Goal: Task Accomplishment & Management: Manage account settings

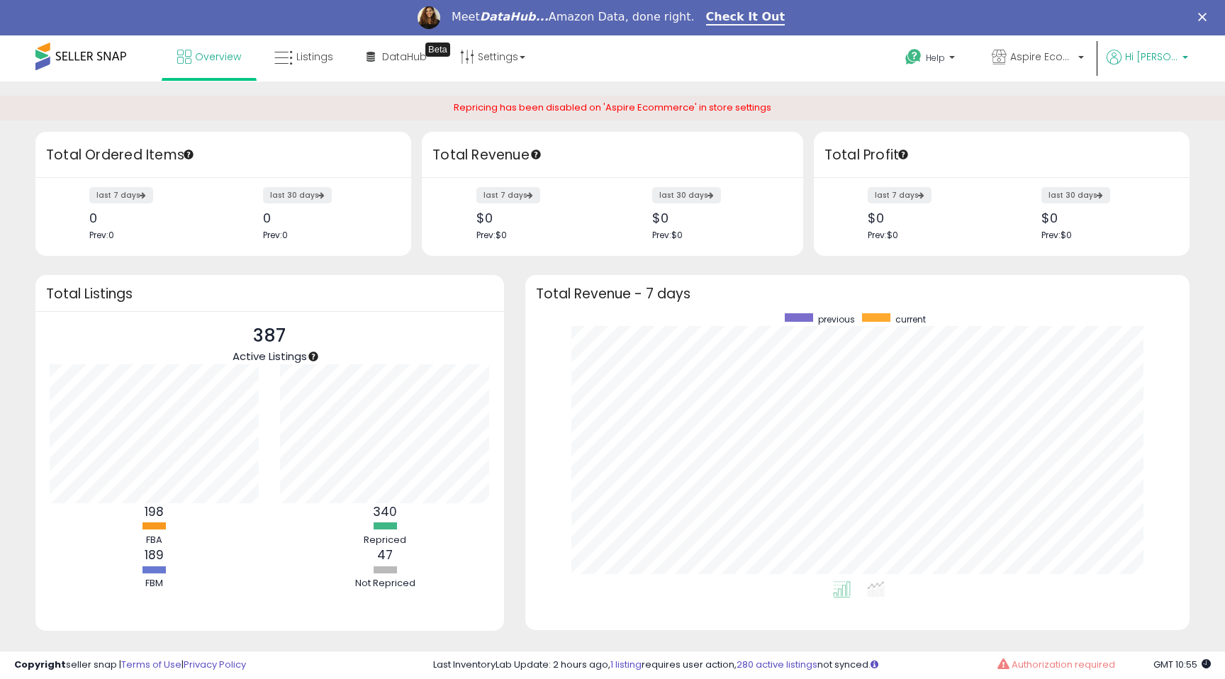
click at [1149, 57] on span "Hi [PERSON_NAME]" at bounding box center [1151, 57] width 53 height 14
click at [1156, 109] on link "Account" at bounding box center [1156, 110] width 38 height 13
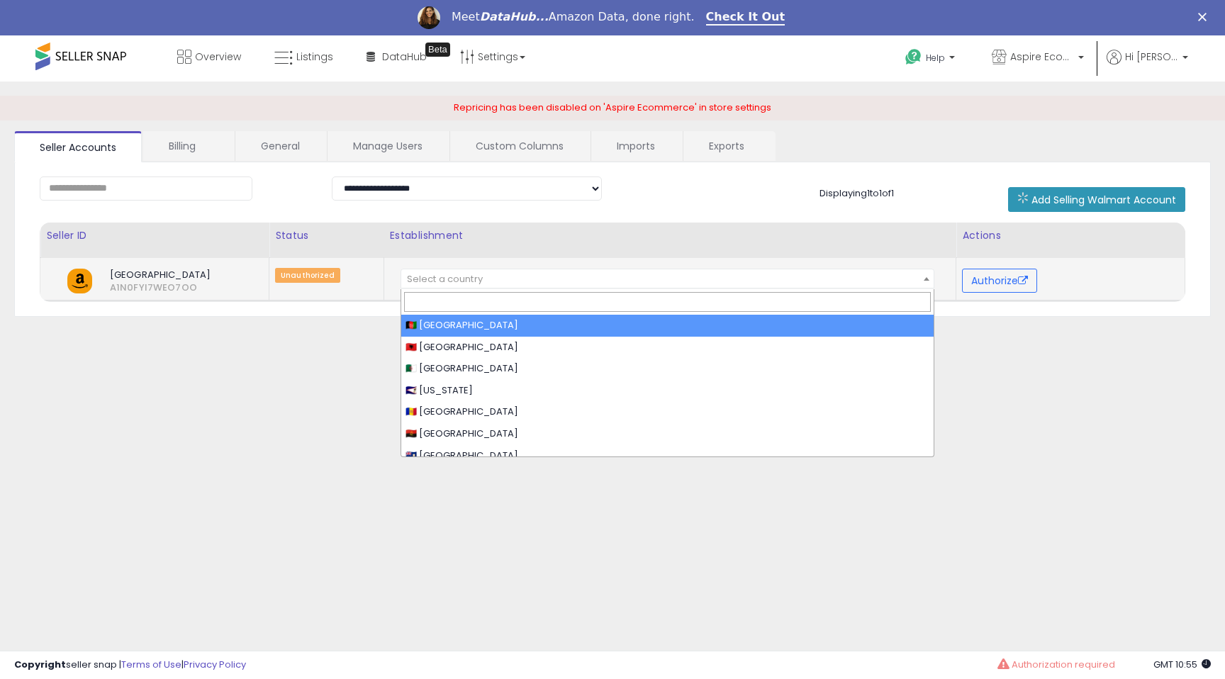
click at [768, 282] on span "Select a country" at bounding box center [667, 279] width 533 height 20
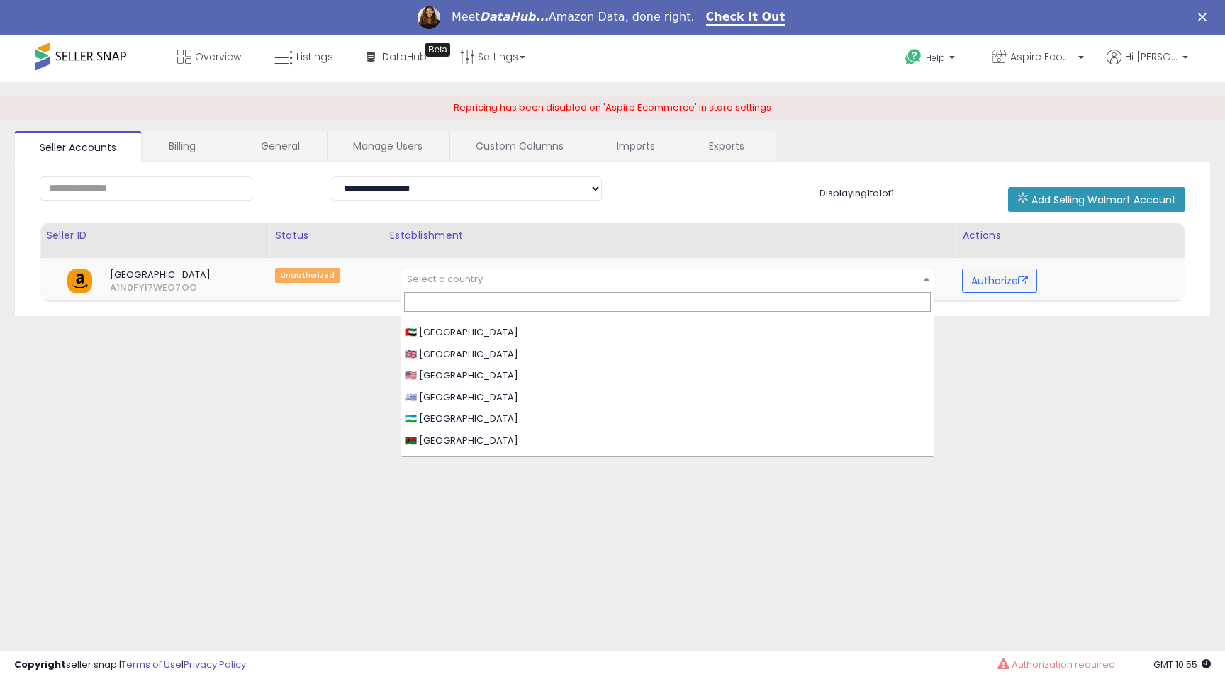
scroll to position [4456, 0]
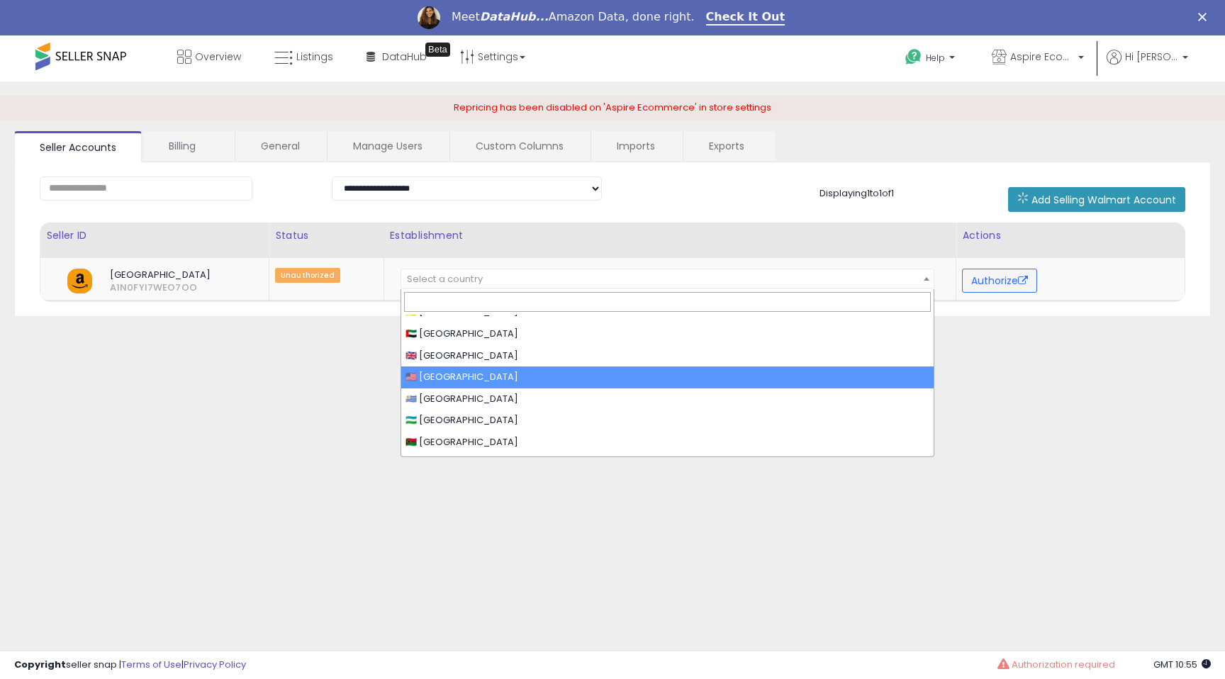
select select "**"
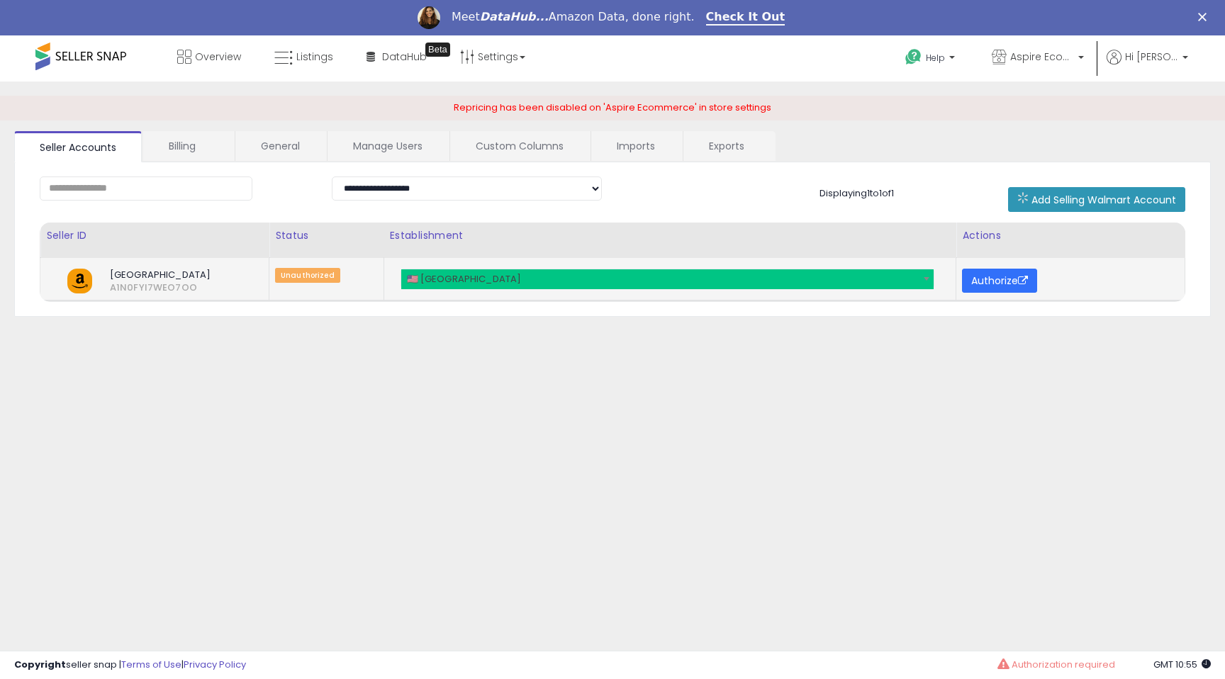
click at [998, 279] on button "Authorize" at bounding box center [999, 281] width 75 height 24
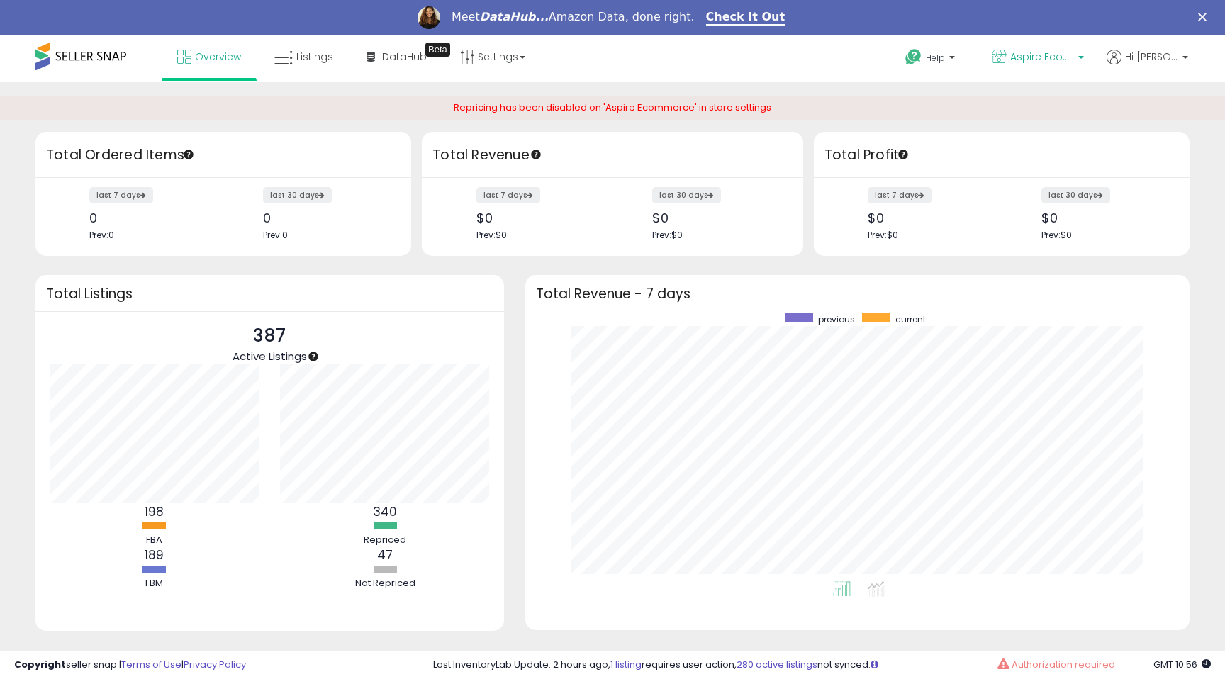
click at [1052, 58] on span "Aspire Ecommerce" at bounding box center [1042, 57] width 64 height 14
click at [1156, 57] on span "Hi [PERSON_NAME]" at bounding box center [1151, 57] width 53 height 14
click at [1155, 113] on link "Account" at bounding box center [1156, 110] width 38 height 13
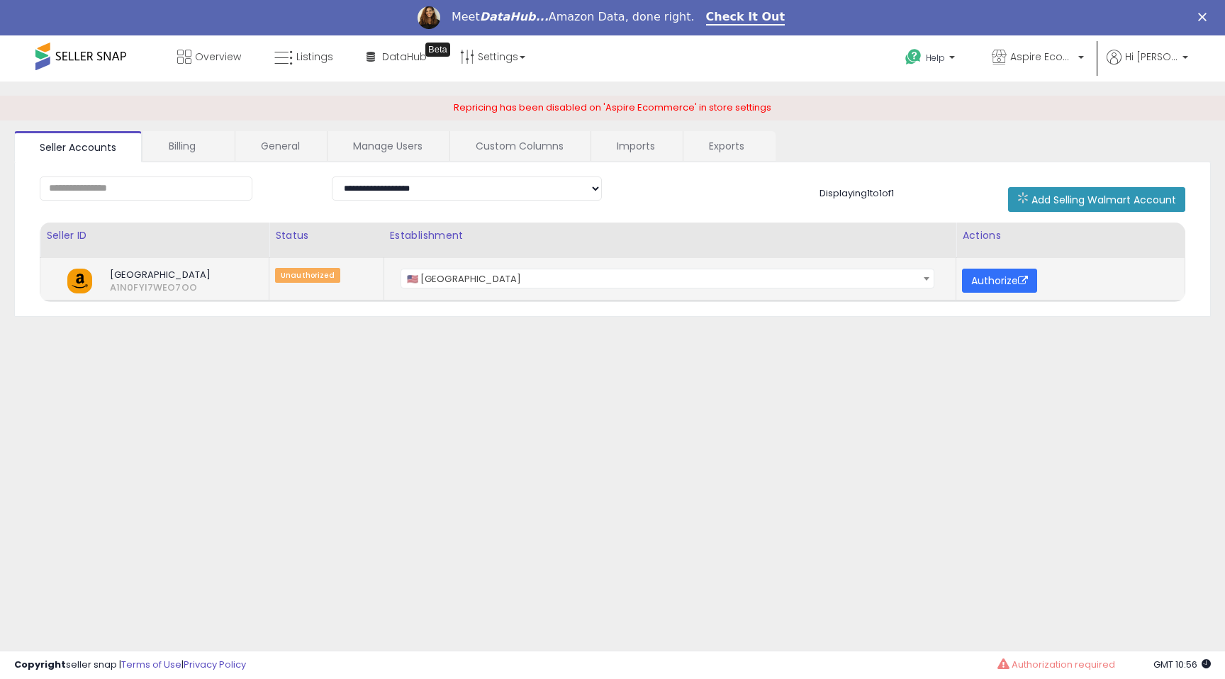
click at [1005, 279] on button "Authorize" at bounding box center [999, 281] width 75 height 24
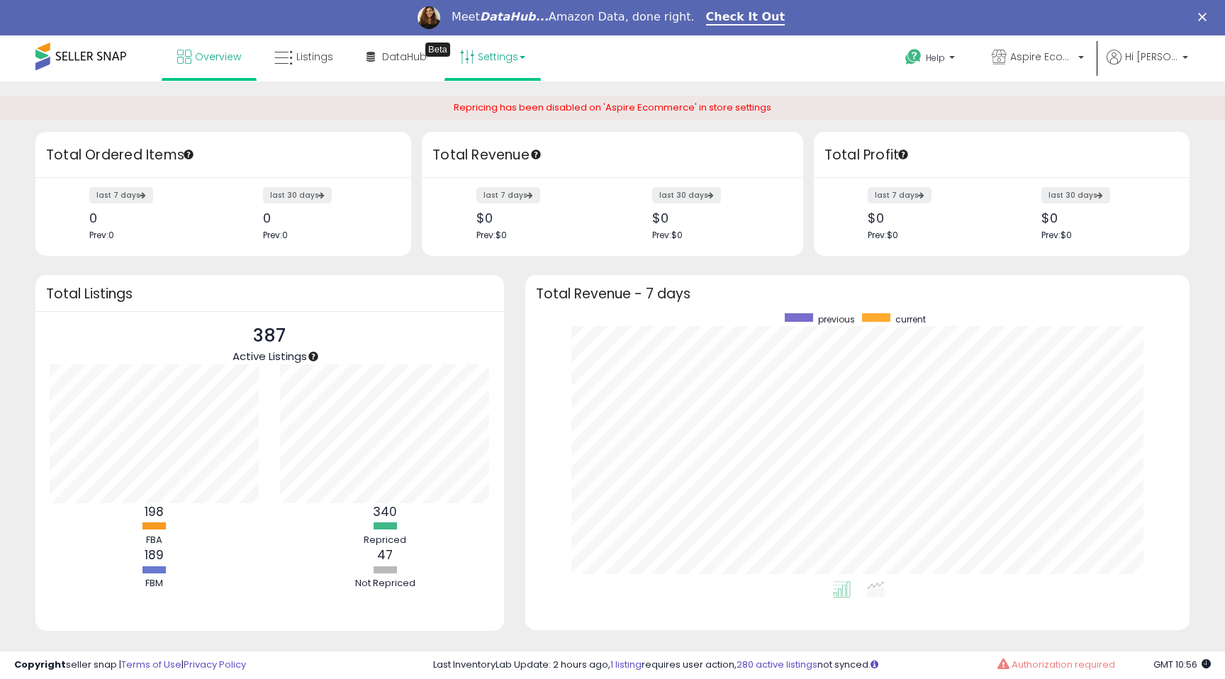
click at [501, 58] on link "Settings" at bounding box center [493, 56] width 87 height 43
click at [1052, 54] on span "Aspire Ecommerce" at bounding box center [1042, 57] width 64 height 14
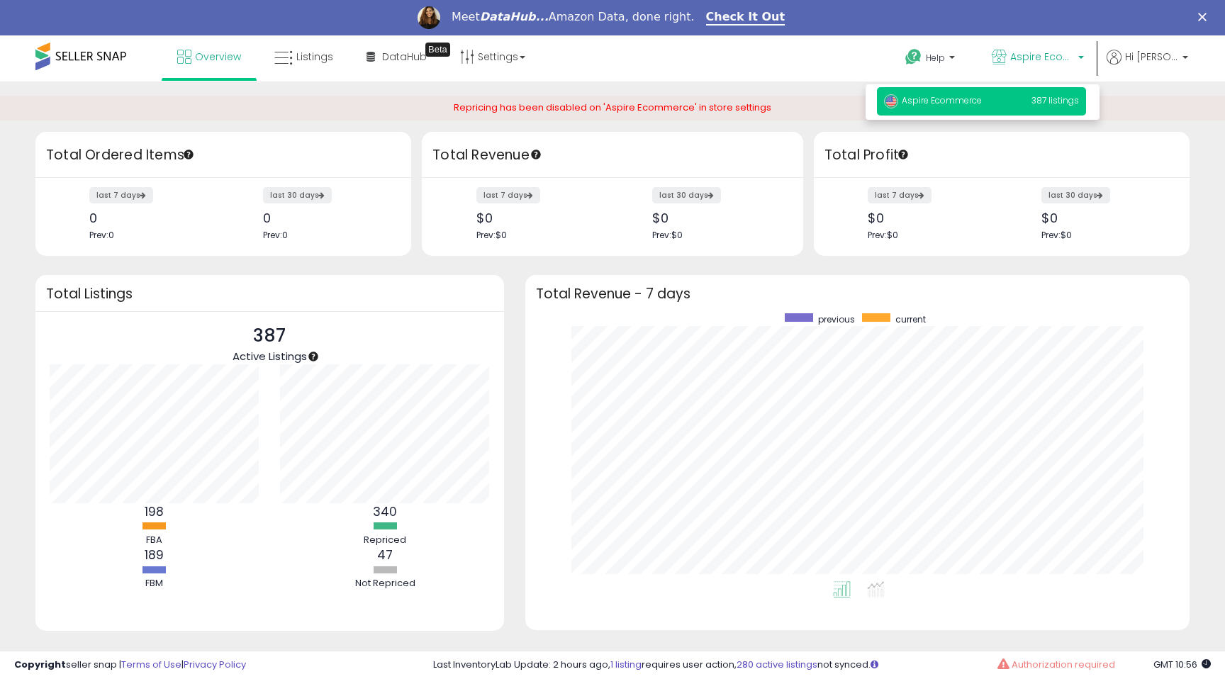
click at [1166, 44] on ul "Help Contact Support Search Knowledge Hub Request a Feature Aspire Ecommerce Ac…" at bounding box center [1041, 59] width 304 height 49
click at [1164, 48] on ul "Help Contact Support Search Knowledge Hub Request a Feature Aspire Ecommerce Ac…" at bounding box center [1041, 58] width 304 height 46
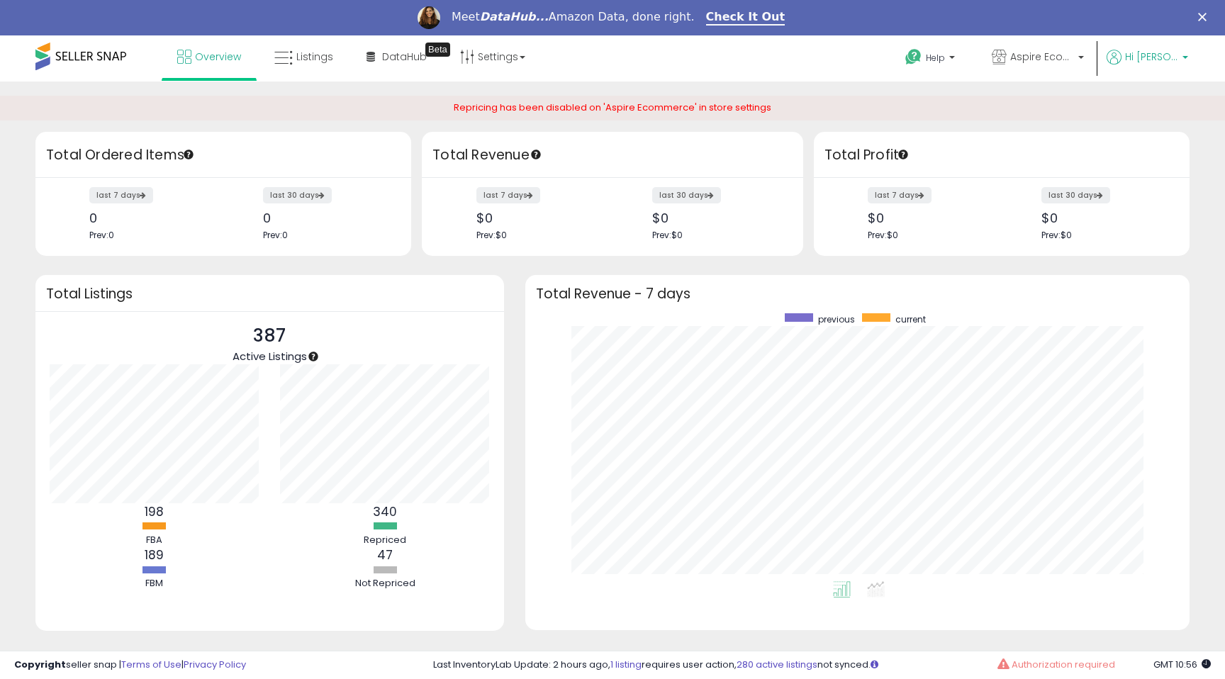
click at [1154, 56] on span "Hi [PERSON_NAME]" at bounding box center [1151, 57] width 53 height 14
click at [1158, 110] on link "Account" at bounding box center [1156, 110] width 38 height 13
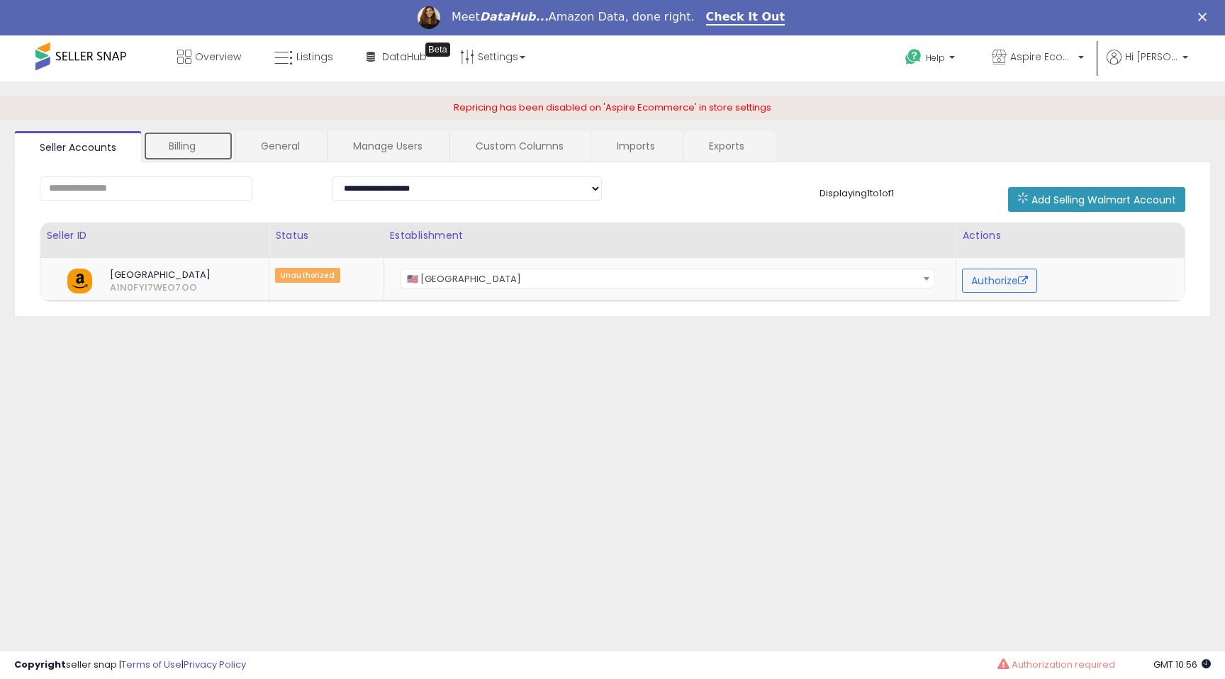
click at [182, 143] on link "Billing" at bounding box center [188, 146] width 90 height 30
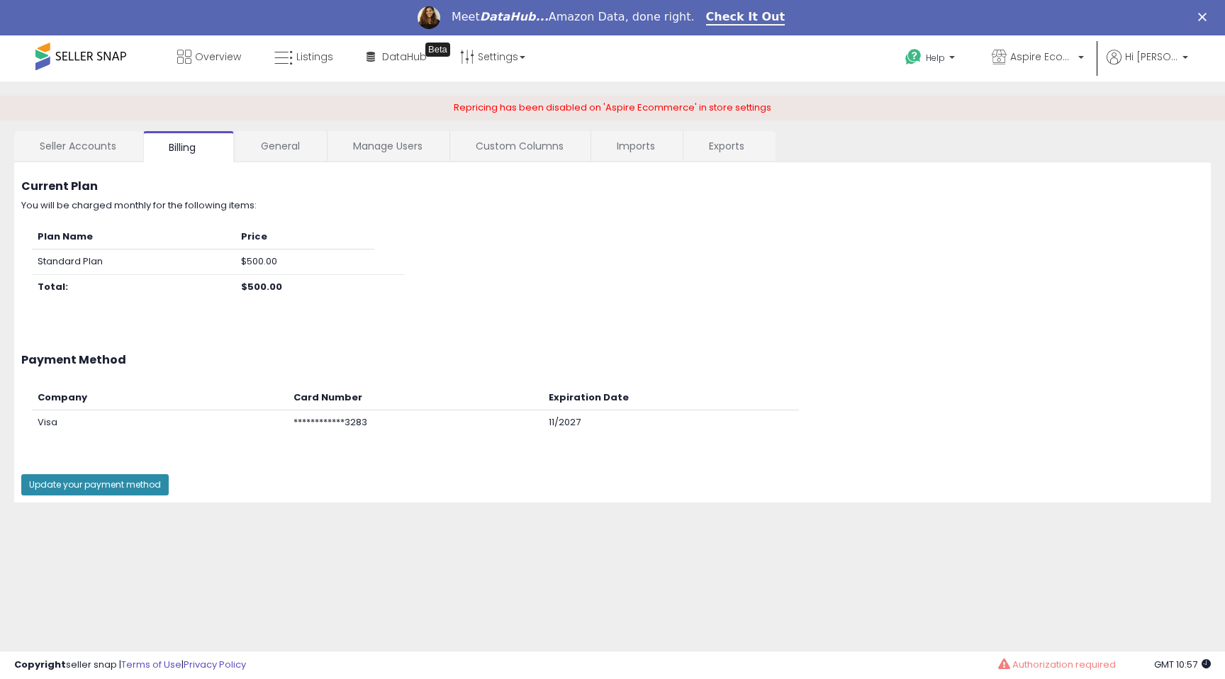
click at [145, 479] on button "Update your payment method" at bounding box center [94, 484] width 147 height 21
click at [273, 143] on link "General" at bounding box center [280, 146] width 90 height 30
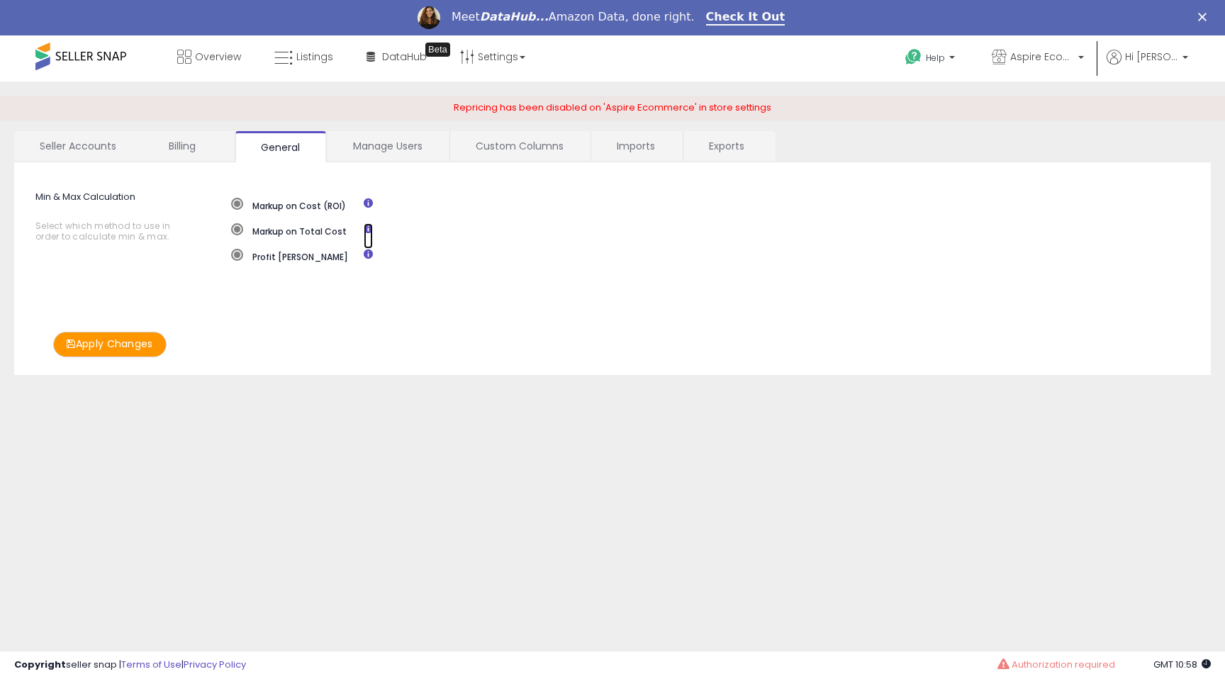
click at [369, 228] on icon at bounding box center [368, 228] width 9 height 9
click at [237, 230] on span at bounding box center [237, 229] width 12 height 12
click at [105, 347] on button "Apply Changes" at bounding box center [109, 344] width 113 height 25
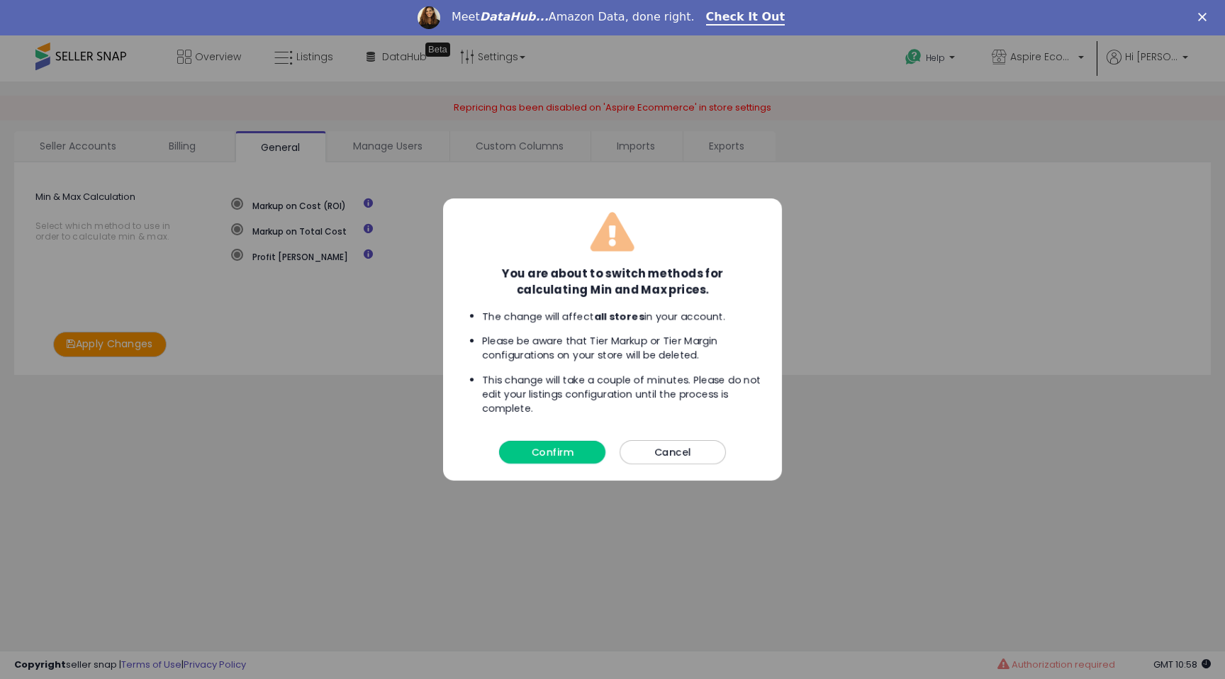
click at [546, 457] on button "Confirm" at bounding box center [552, 452] width 106 height 23
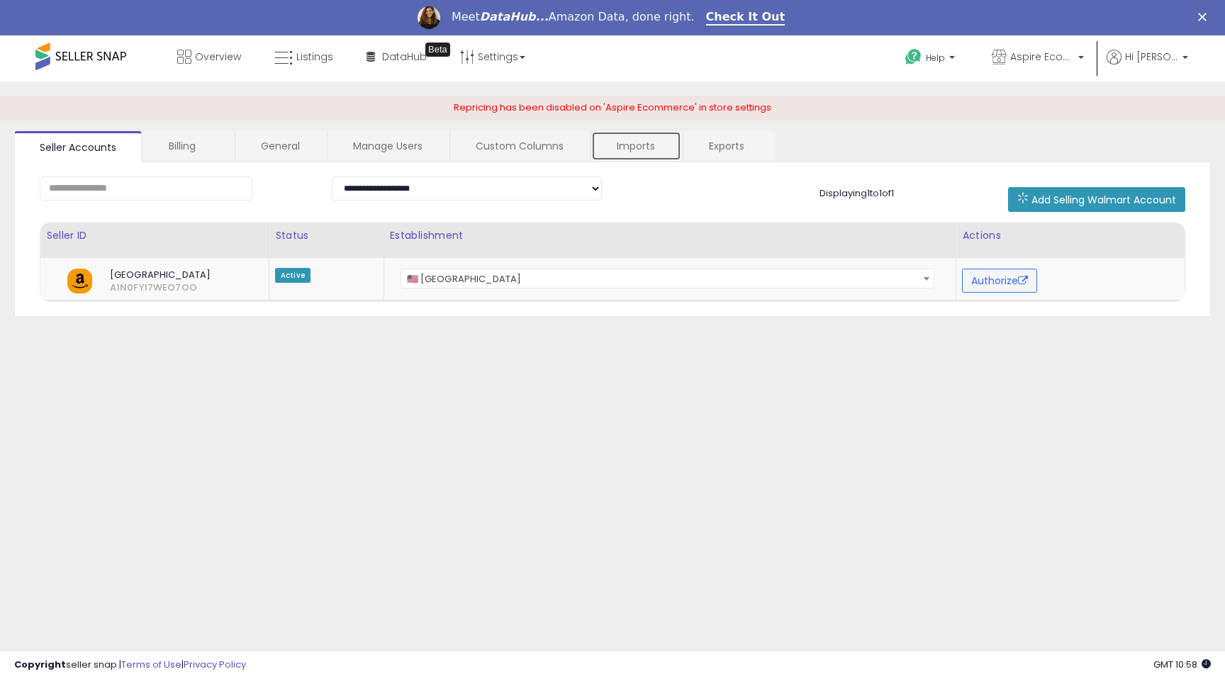
click at [646, 147] on link "Imports" at bounding box center [636, 146] width 90 height 30
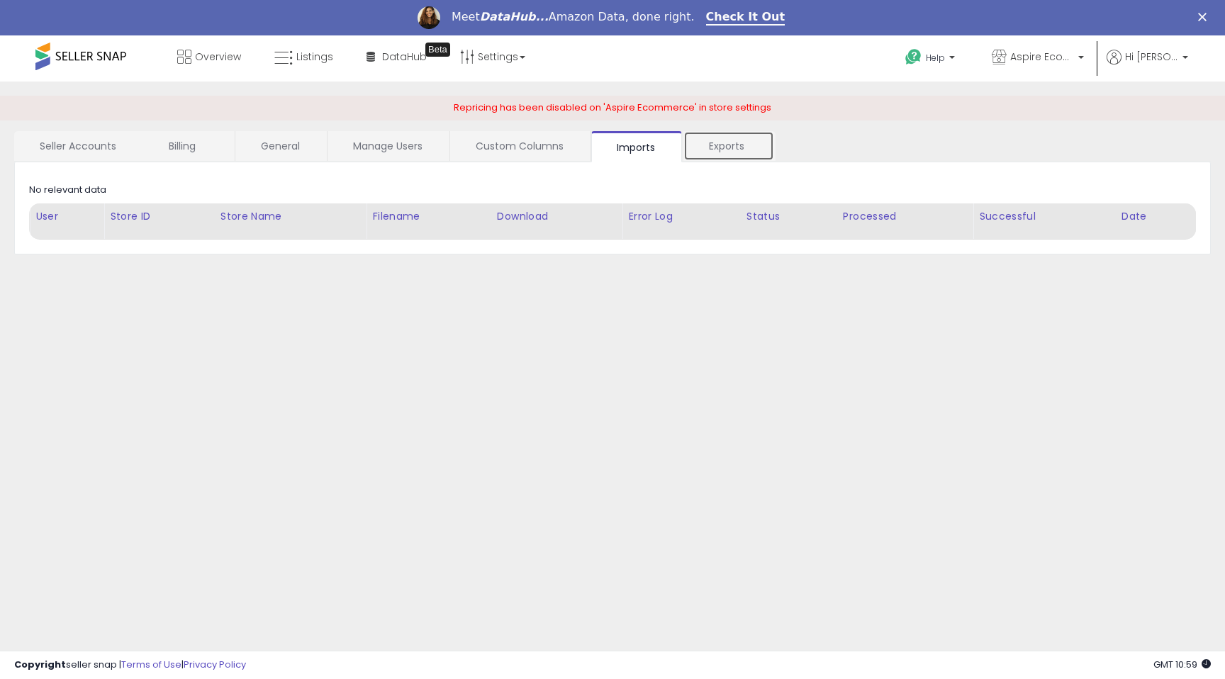
click at [718, 150] on link "Exports" at bounding box center [729, 146] width 91 height 30
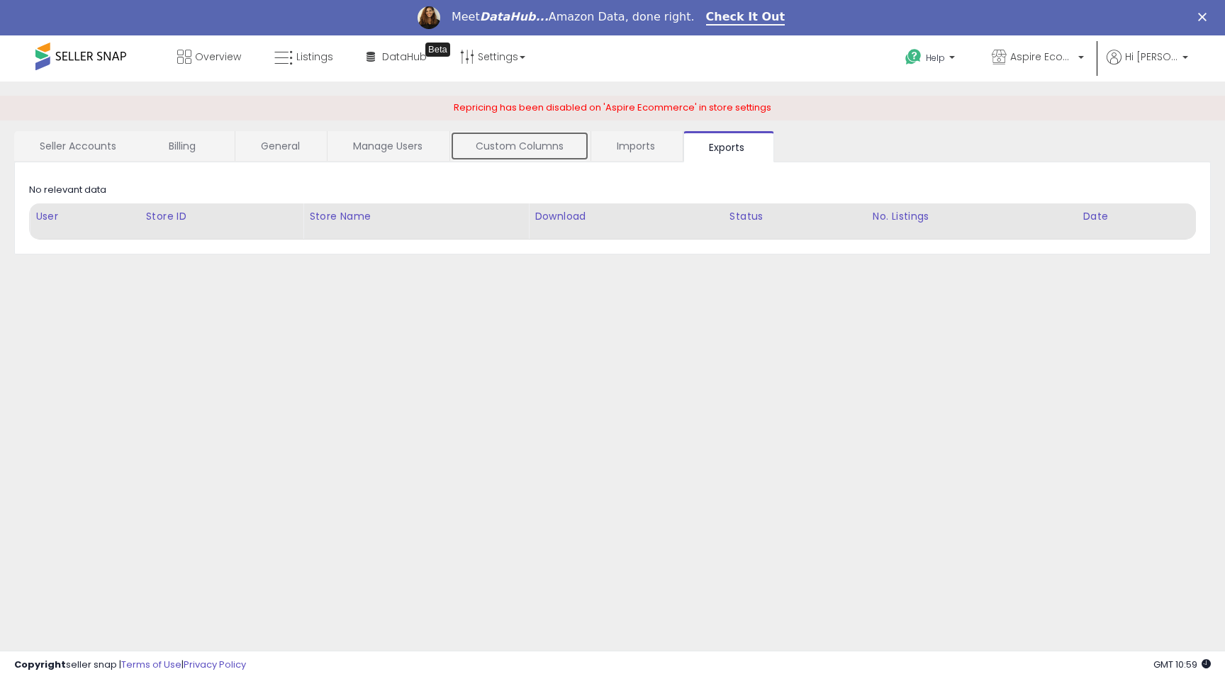
click at [540, 151] on link "Custom Columns" at bounding box center [519, 146] width 139 height 30
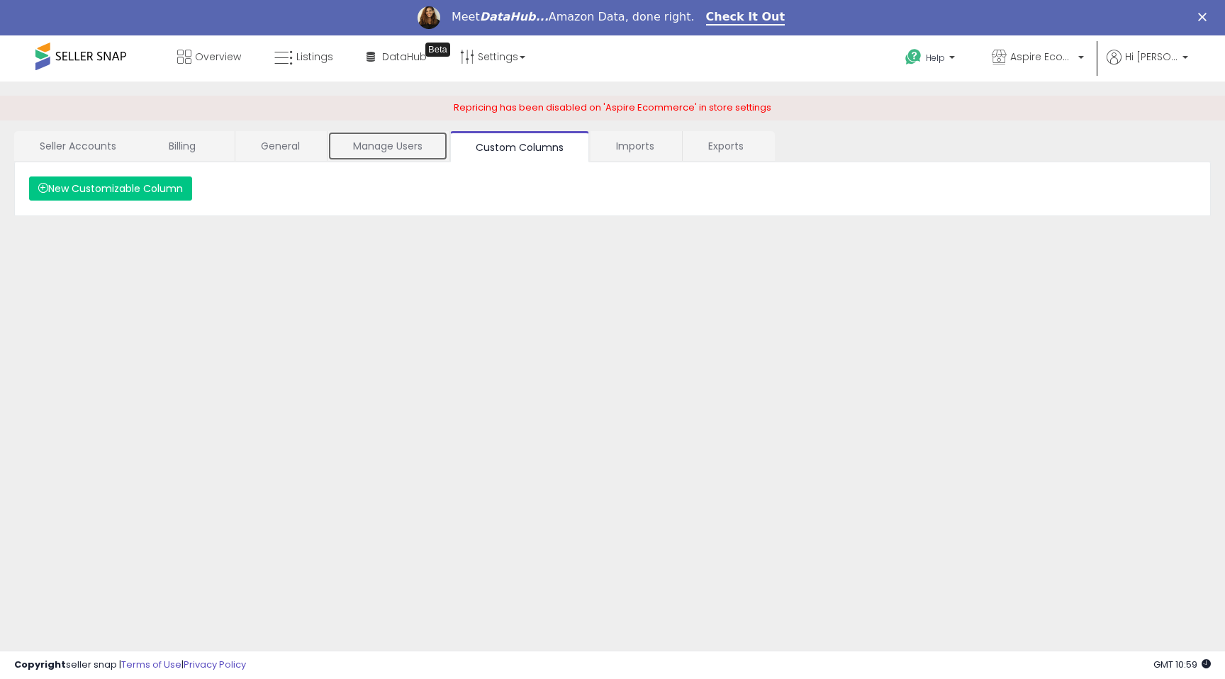
click at [384, 152] on link "Manage Users" at bounding box center [388, 146] width 121 height 30
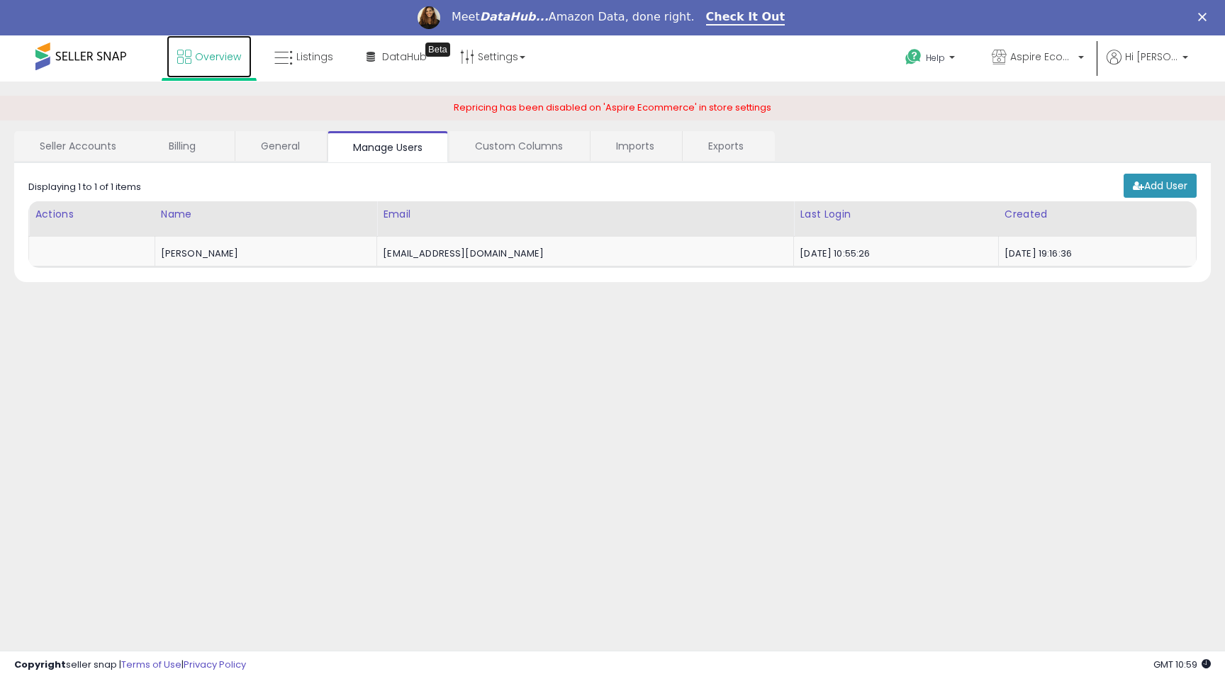
click at [230, 62] on span "Overview" at bounding box center [218, 57] width 46 height 14
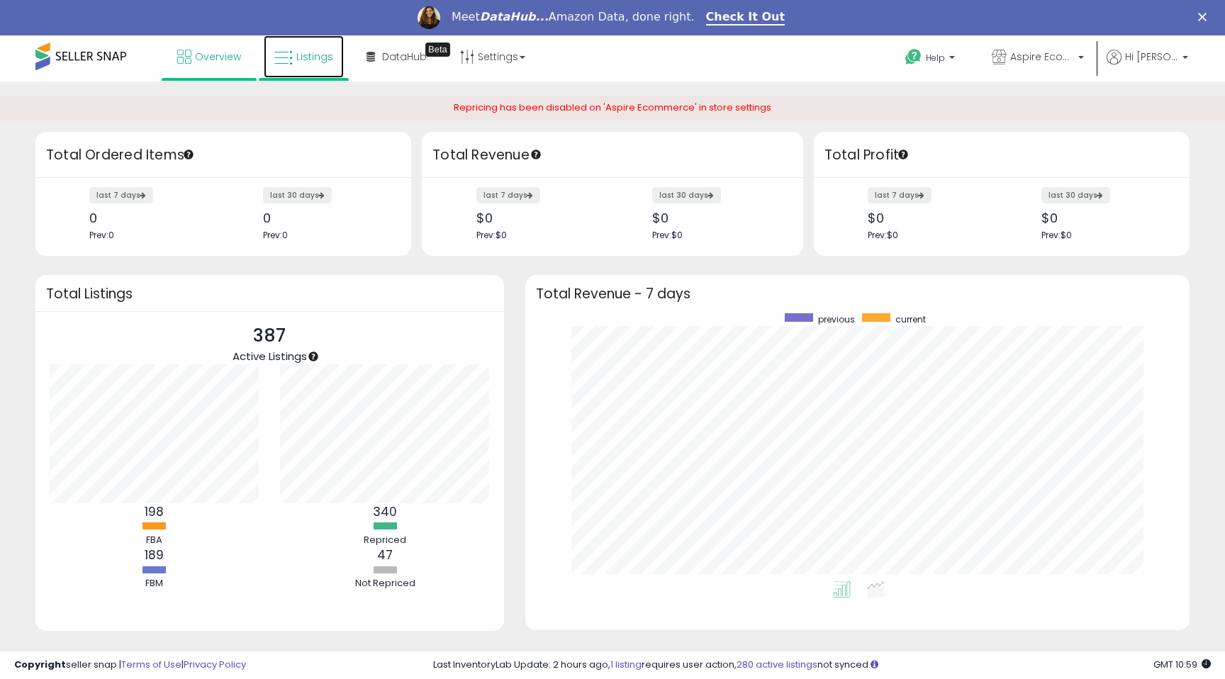
click at [312, 60] on span "Listings" at bounding box center [314, 57] width 37 height 14
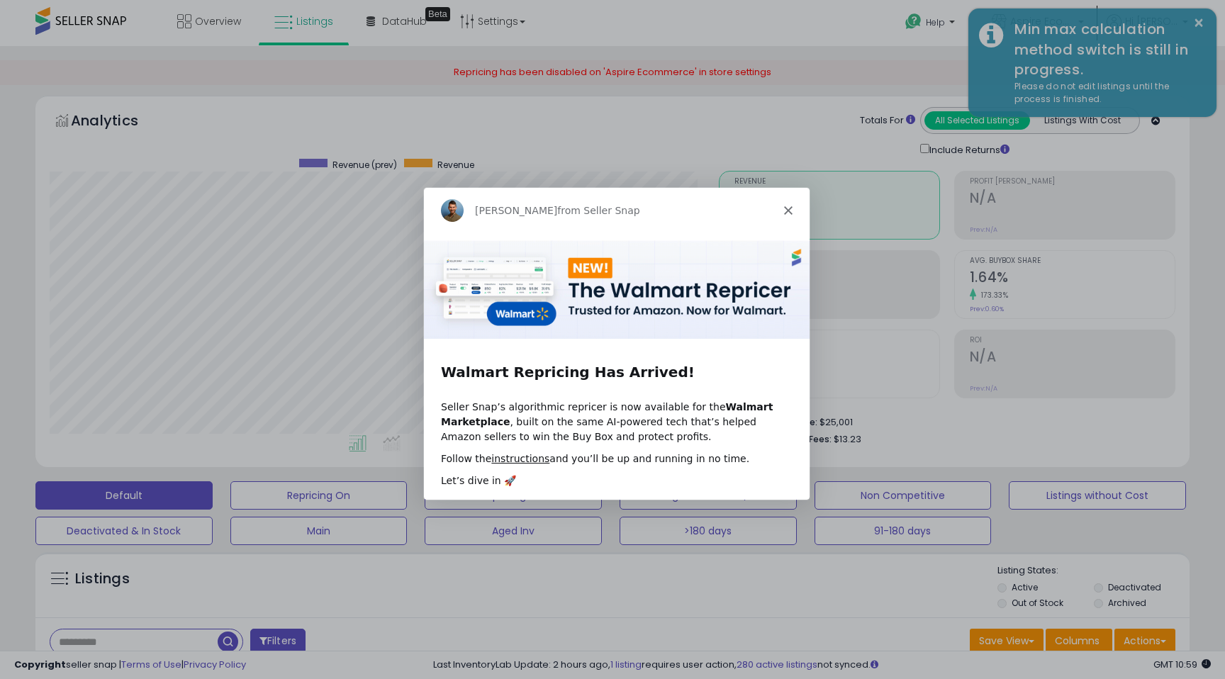
scroll to position [291, 669]
click at [789, 208] on polygon "Close" at bounding box center [788, 209] width 9 height 9
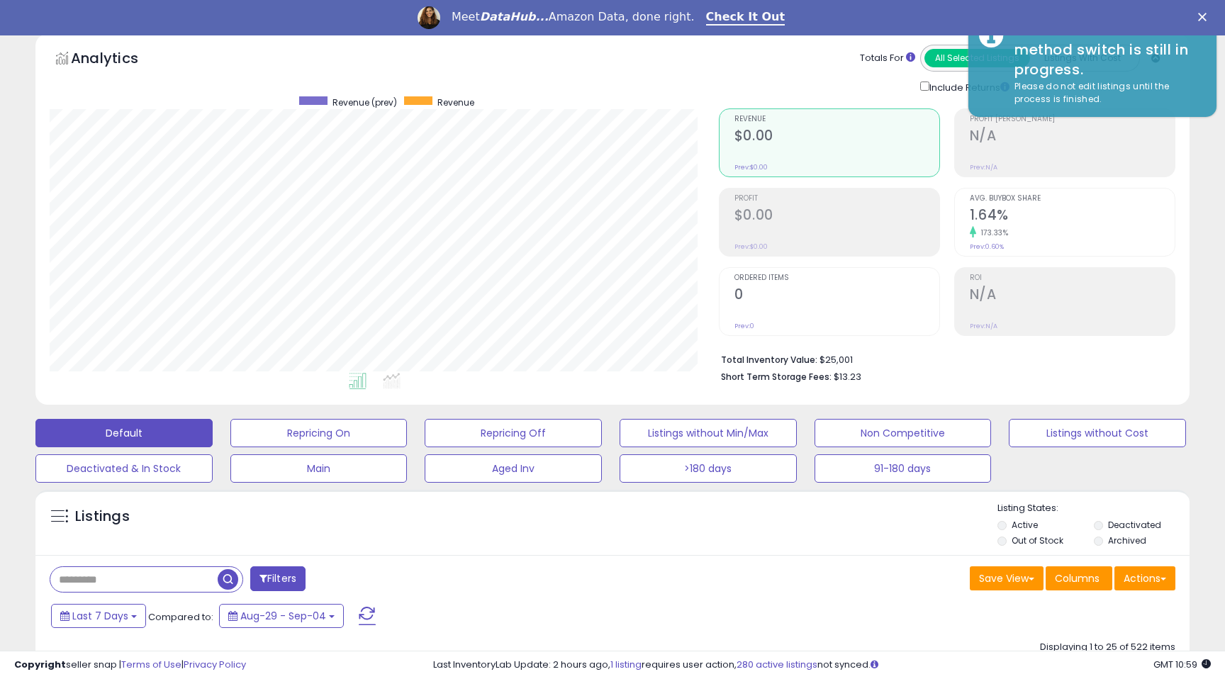
scroll to position [0, 0]
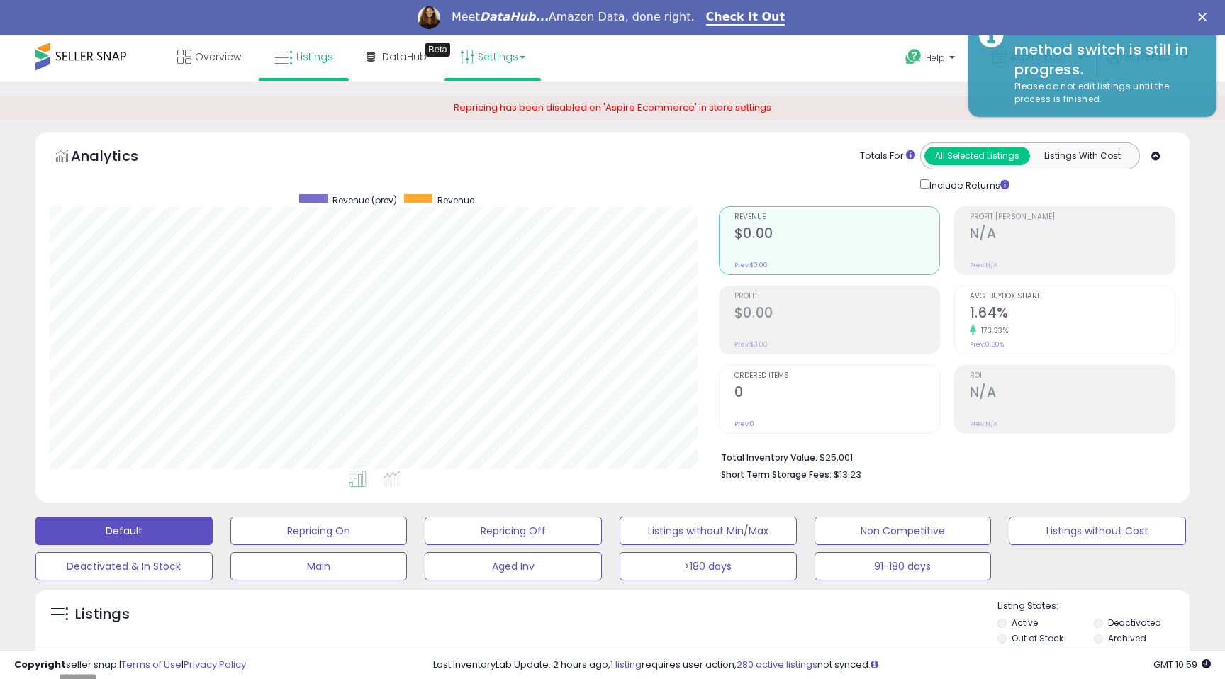
click at [509, 55] on link "Settings" at bounding box center [493, 56] width 87 height 43
click at [503, 108] on link "Store settings" at bounding box center [495, 107] width 64 height 13
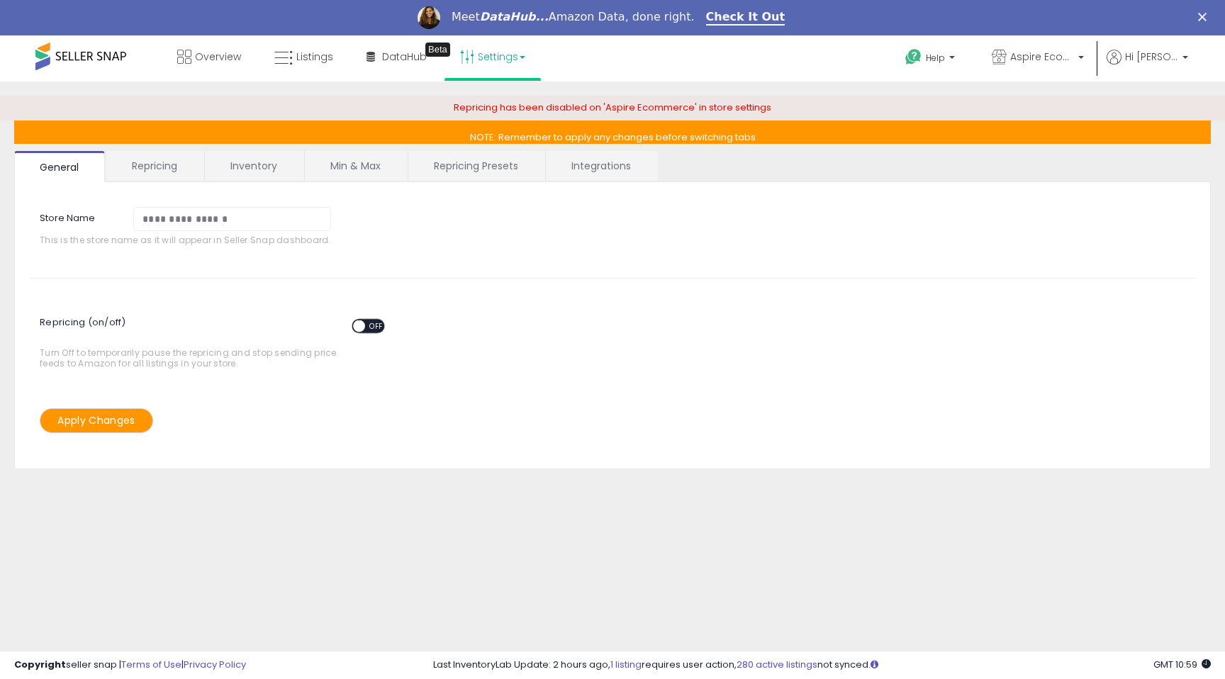
click at [599, 165] on link "Integrations" at bounding box center [601, 166] width 111 height 30
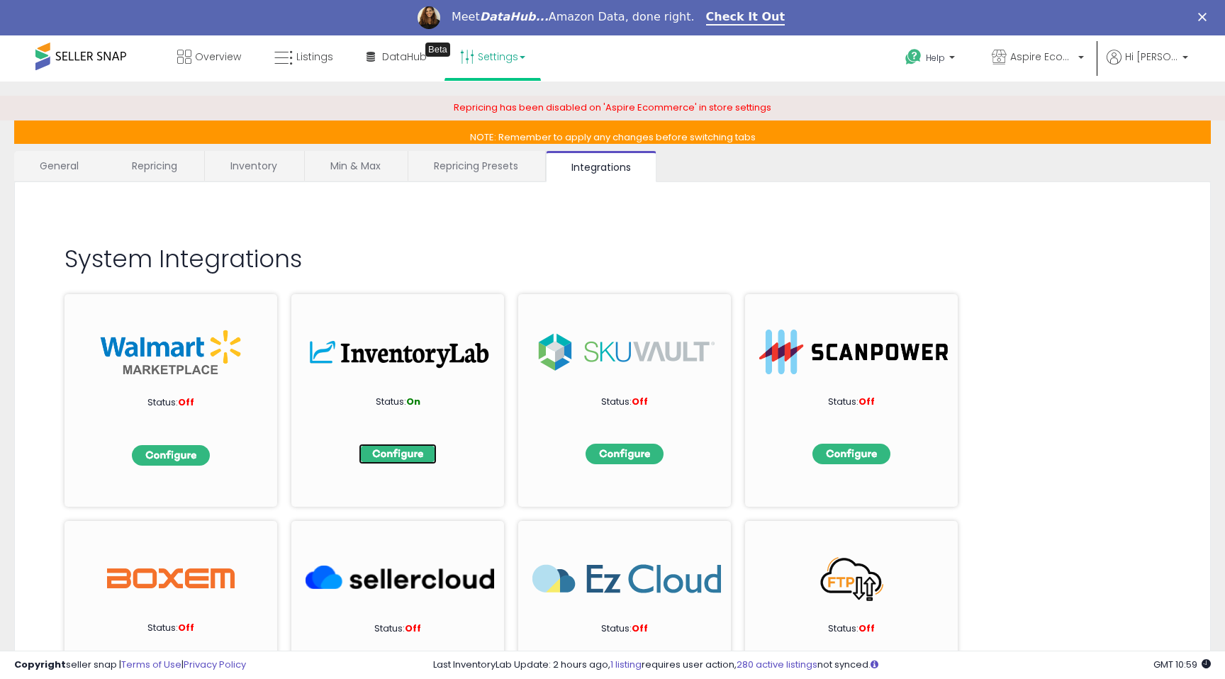
click at [394, 452] on img at bounding box center [398, 454] width 78 height 21
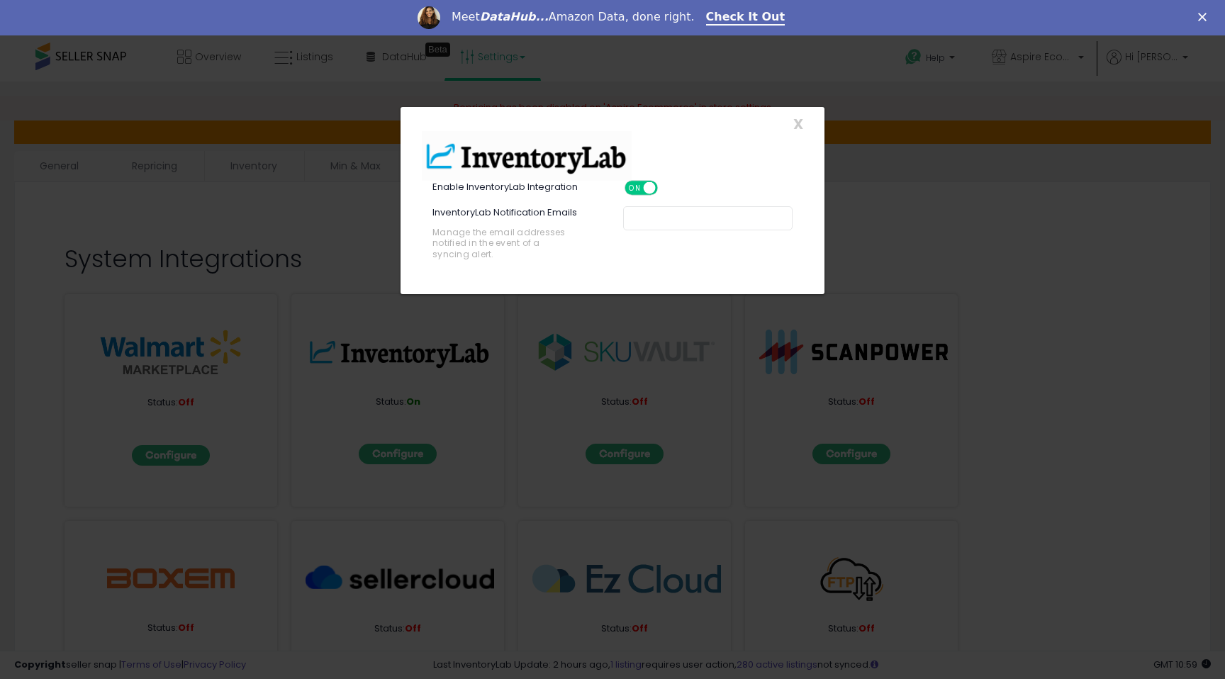
click at [652, 218] on input "text" at bounding box center [738, 218] width 213 height 14
type input "**********"
click at [709, 272] on div "**********" at bounding box center [612, 242] width 403 height 72
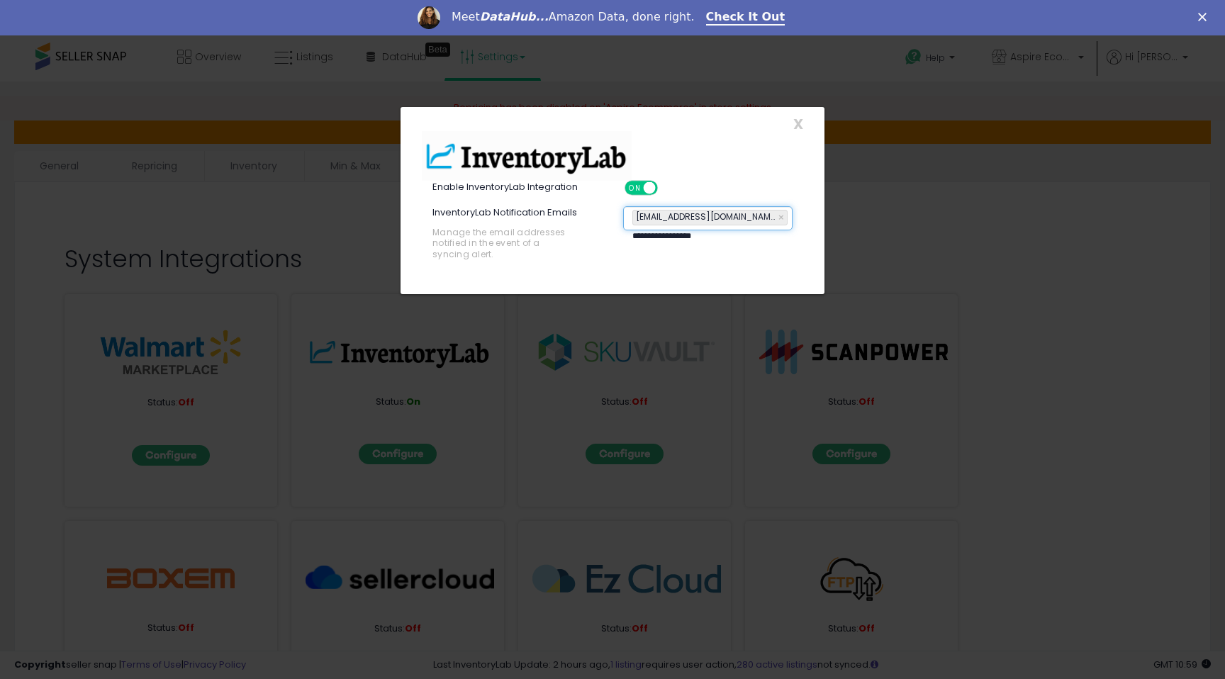
click at [740, 291] on div "**********" at bounding box center [612, 200] width 425 height 189
click at [801, 123] on span "X" at bounding box center [798, 124] width 10 height 20
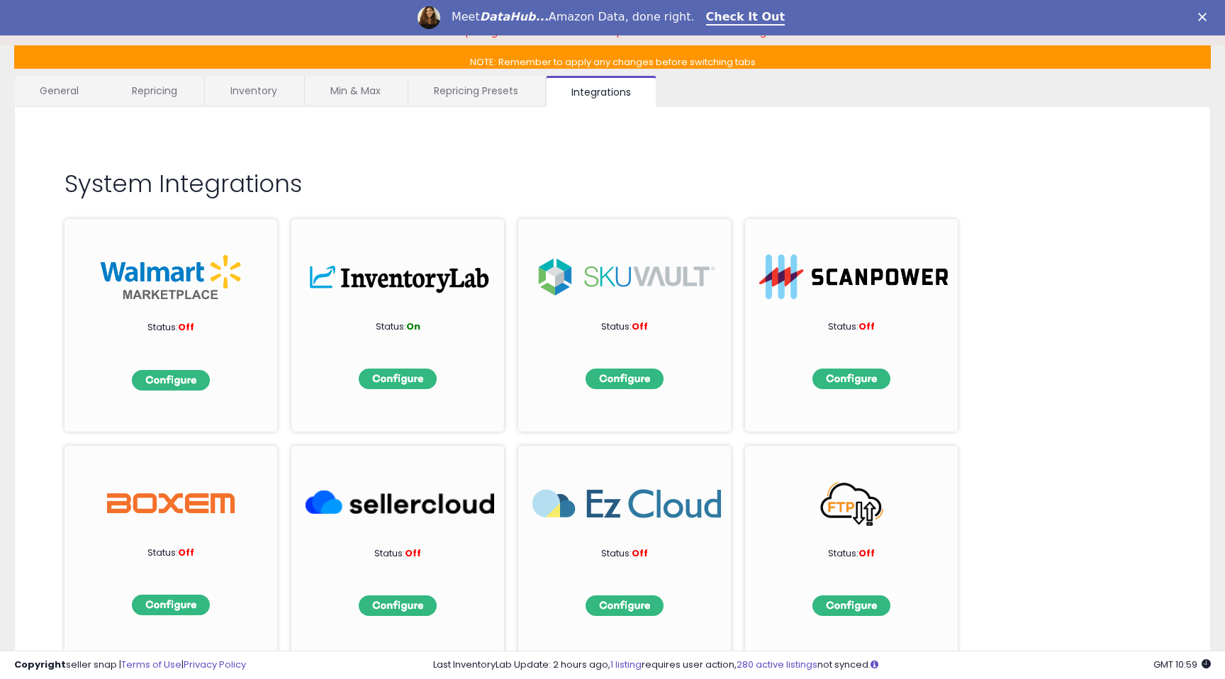
scroll to position [82, 0]
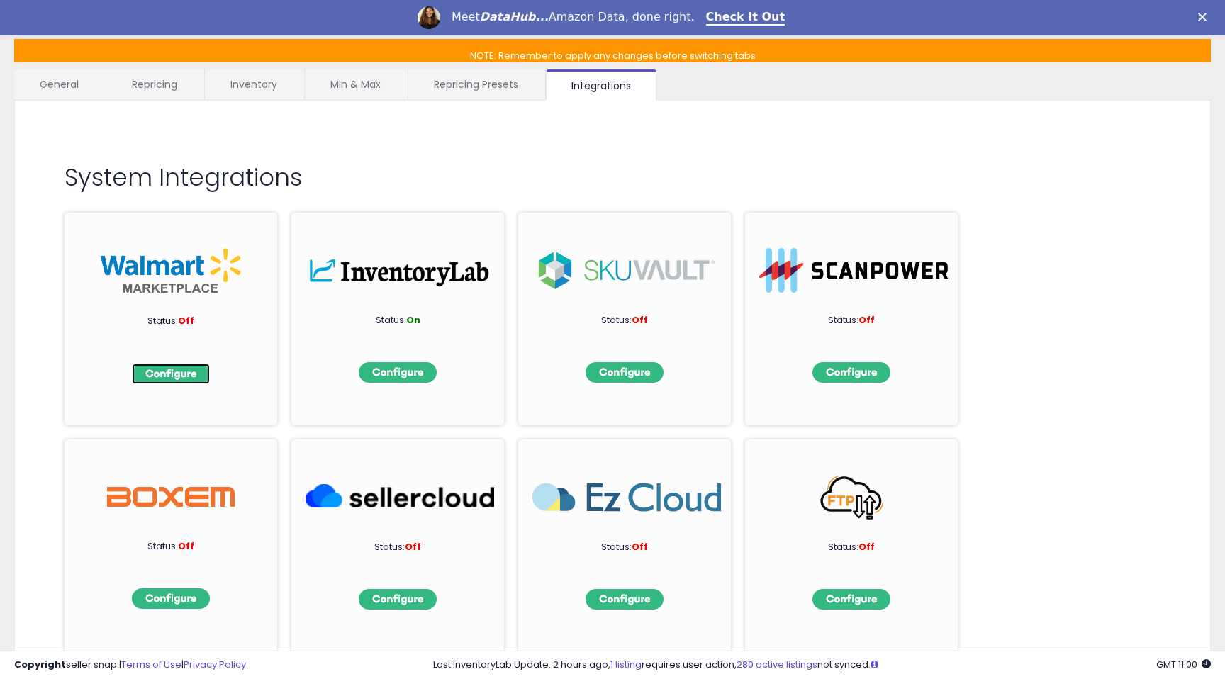
click at [160, 377] on img at bounding box center [171, 374] width 78 height 21
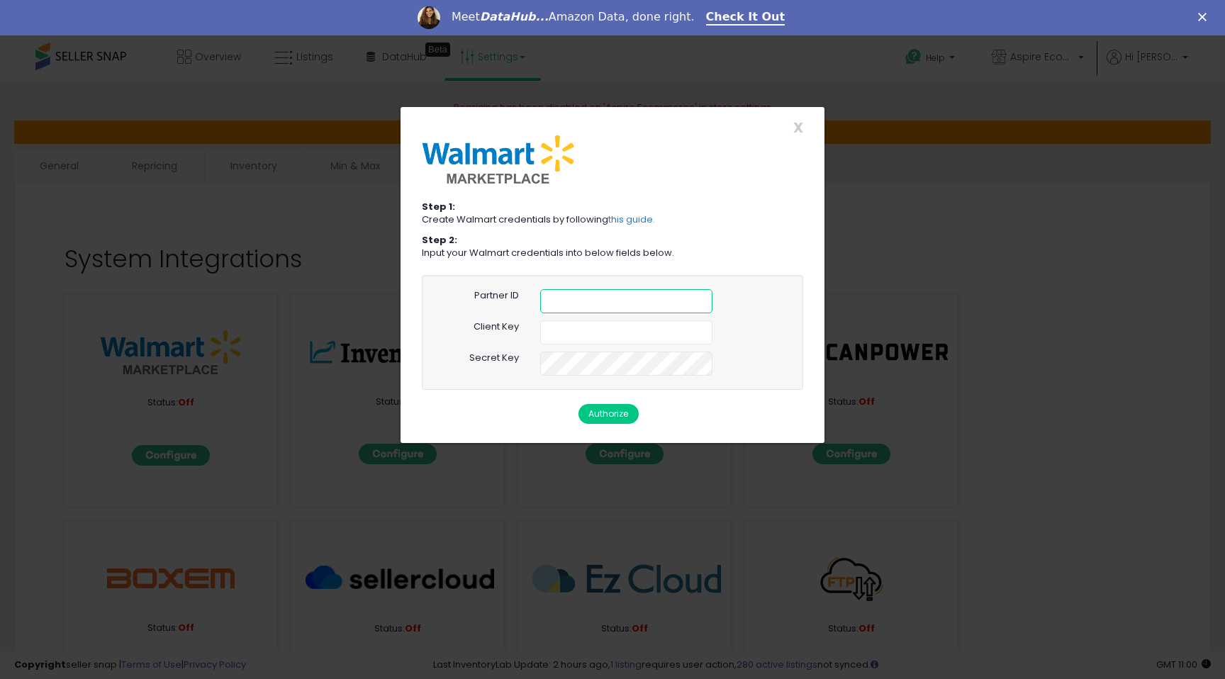
click at [623, 305] on input "text" at bounding box center [626, 301] width 172 height 24
click at [603, 342] on input "text" at bounding box center [626, 333] width 172 height 24
click at [632, 220] on link "this guide." at bounding box center [631, 219] width 47 height 13
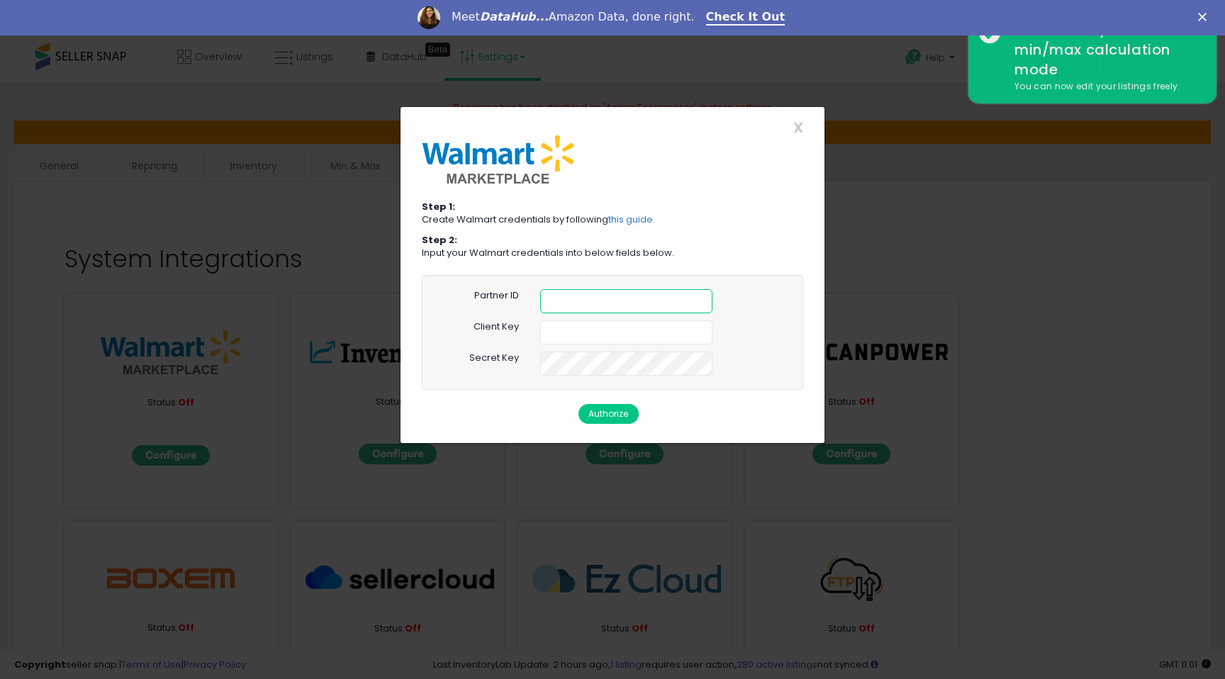
click at [651, 297] on input "text" at bounding box center [626, 301] width 172 height 24
paste input "**********"
type input "**********"
click at [615, 343] on input "text" at bounding box center [626, 333] width 172 height 24
paste input "**********"
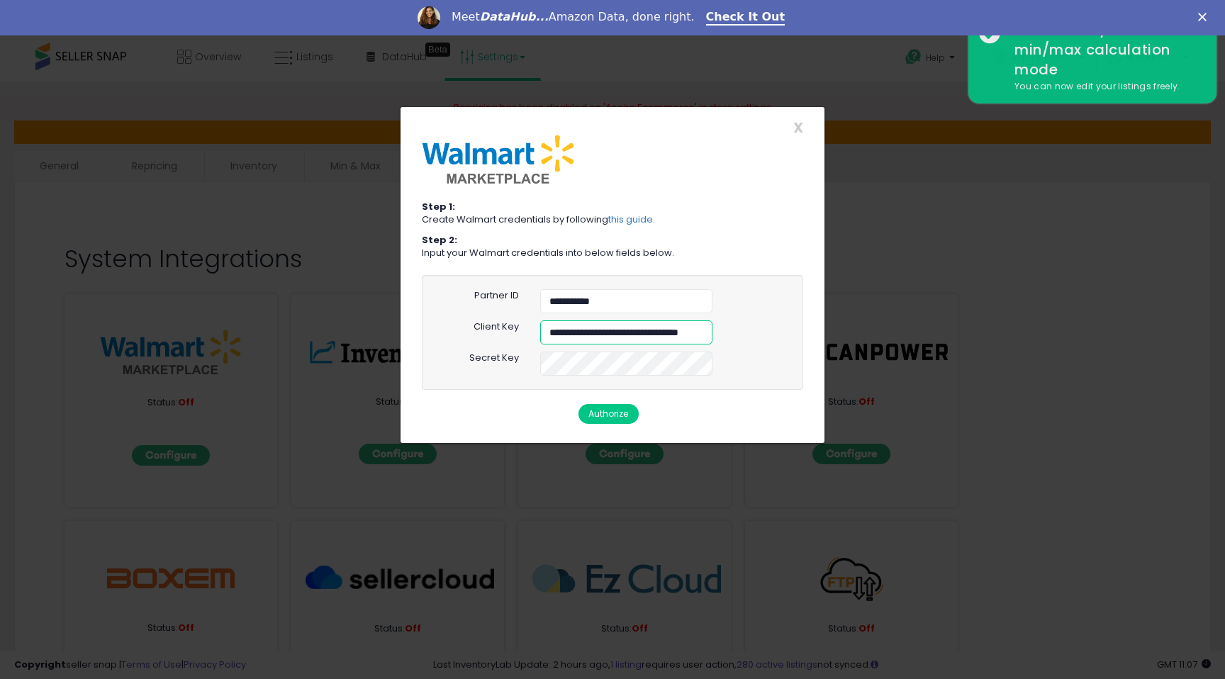
scroll to position [0, 57]
type input "**********"
click at [611, 421] on button "Authorize" at bounding box center [609, 414] width 60 height 20
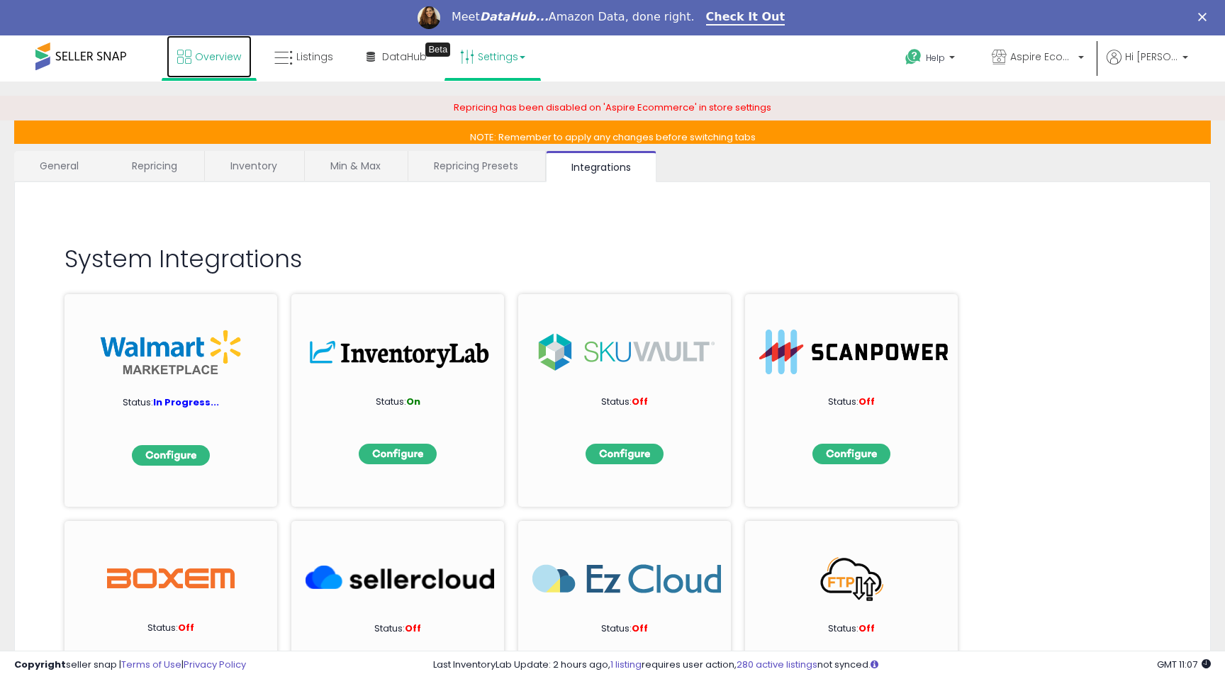
click at [196, 59] on span "Overview" at bounding box center [218, 57] width 46 height 14
